Goal: Understand process/instructions: Learn how to perform a task or action

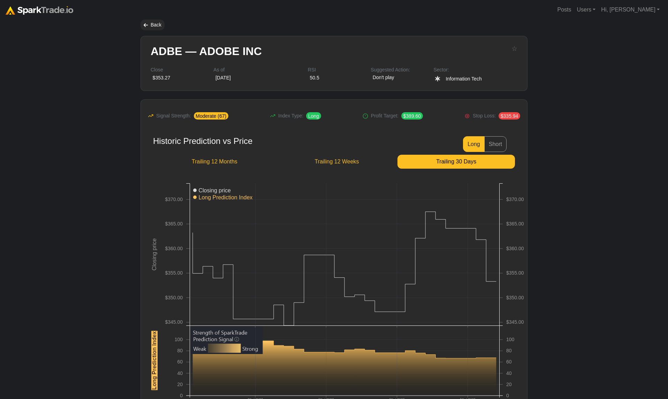
drag, startPoint x: 608, startPoint y: 244, endPoint x: 602, endPoint y: 243, distance: 6.1
click at [603, 244] on body "Posts Users Staff users Client users Add new client user Sessions Hi, Eric Sign…" at bounding box center [334, 291] width 668 height 583
click at [165, 23] on div "Back" at bounding box center [334, 25] width 387 height 11
click at [161, 25] on div "Back" at bounding box center [153, 25] width 24 height 11
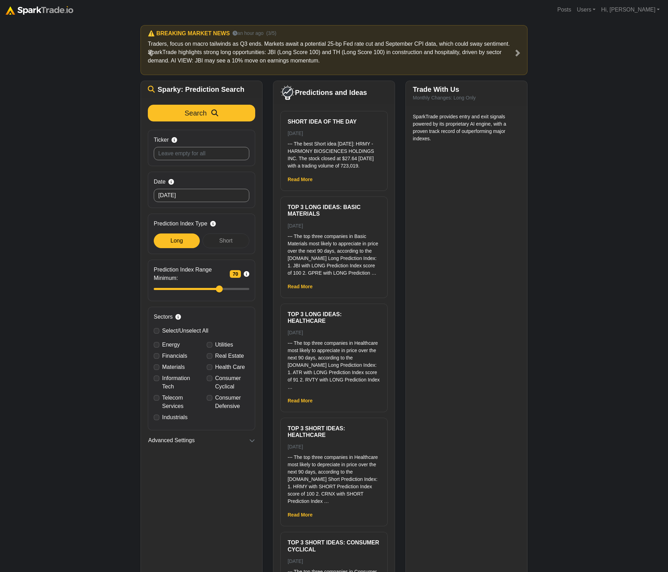
click at [615, 399] on div "How to Use SparkTrade.io × ⚠️ BREAKING MARKET NEWS 12 minutes ago (1/5) Traders…" at bounding box center [334, 314] width 668 height 588
click at [603, 149] on div "How to Use SparkTrade.io × ⚠️ BREAKING MARKET NEWS a minute ago (1/5) Traders, …" at bounding box center [334, 314] width 668 height 588
click at [101, 115] on div "How to Use SparkTrade.io × ⚠️ BREAKING MARKET NEWS a minute ago (1/5) Traders, …" at bounding box center [334, 314] width 668 height 588
click at [53, 422] on div "How to Use SparkTrade.io × ⚠️ BREAKING MARKET NEWS a minute ago (1/5) Traders, …" at bounding box center [334, 314] width 668 height 588
click at [636, 343] on div "How to Use SparkTrade.io × ⚠️ BREAKING MARKET NEWS a minute ago (1/5) Traders, …" at bounding box center [334, 314] width 668 height 588
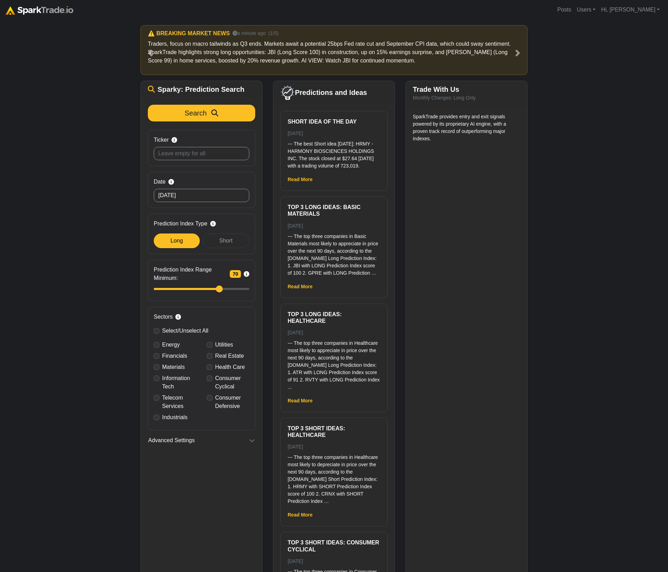
click at [610, 128] on div "How to Use SparkTrade.io × ⚠️ BREAKING MARKET NEWS a minute ago (1/5) Traders, …" at bounding box center [334, 314] width 668 height 588
click at [626, 159] on div "How to Use SparkTrade.io × ⚠️ BREAKING MARKET NEWS a minute ago (1/5) Traders, …" at bounding box center [334, 314] width 668 height 588
drag, startPoint x: 63, startPoint y: 255, endPoint x: 71, endPoint y: 251, distance: 8.4
click at [63, 255] on div "How to Use SparkTrade.io × ⚠️ BREAKING MARKET NEWS a minute ago (1/5) Traders, …" at bounding box center [334, 314] width 668 height 588
click at [65, 209] on div "How to Use SparkTrade.io × ⚠️ BREAKING MARKET NEWS a minute ago (1/5) Traders, …" at bounding box center [334, 314] width 668 height 588
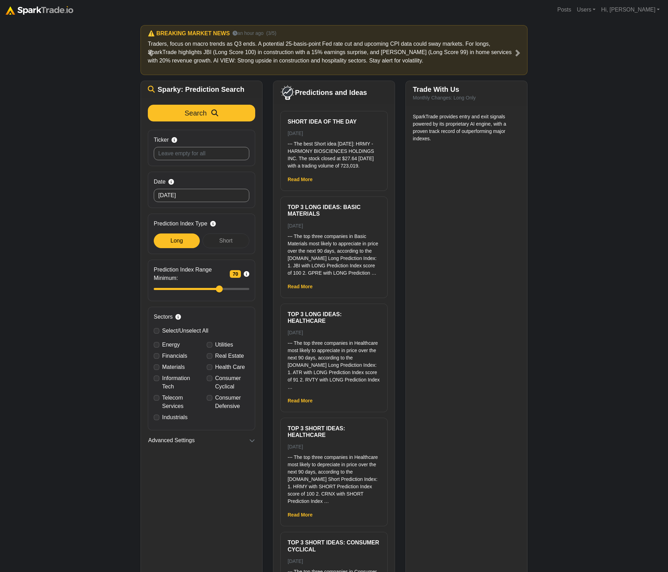
drag, startPoint x: 581, startPoint y: 195, endPoint x: 556, endPoint y: 40, distance: 156.8
click at [578, 176] on div "How to Use SparkTrade.io × ⚠️ BREAKING MARKET NEWS a minute ago (1/5) Traders, …" at bounding box center [334, 314] width 668 height 588
click at [43, 144] on div "How to Use SparkTrade.io × ⚠️ BREAKING MARKET NEWS a minute ago (1/5) Traders, …" at bounding box center [334, 314] width 668 height 588
click at [577, 298] on div "How to Use SparkTrade.io × ⚠️ BREAKING MARKET NEWS a minute ago (1/5) Traders, …" at bounding box center [334, 314] width 668 height 588
click at [25, 167] on div "How to Use SparkTrade.io × ⚠️ BREAKING MARKET NEWS a minute ago (1/5) Traders, …" at bounding box center [334, 314] width 668 height 588
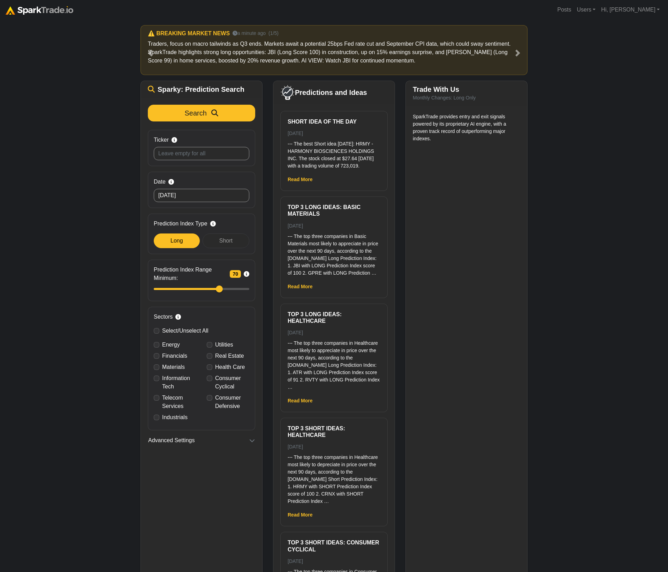
click at [54, 224] on div "How to Use SparkTrade.io × ⚠️ BREAKING MARKET NEWS a minute ago (1/5) Traders, …" at bounding box center [334, 314] width 668 height 588
